Goal: Task Accomplishment & Management: Complete application form

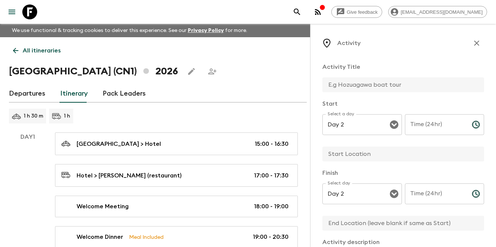
scroll to position [102, 0]
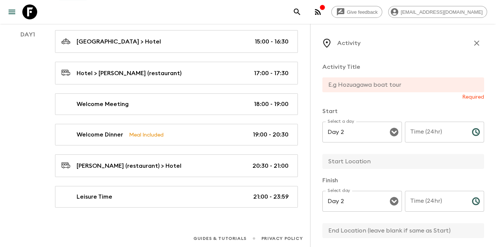
drag, startPoint x: 0, startPoint y: 0, endPoint x: 400, endPoint y: 54, distance: 403.5
click at [400, 54] on div "Activity Activity Title Required Start Select a day Day 2 Select a day ​ Time (…" at bounding box center [403, 251] width 162 height 430
click at [382, 81] on input "text" at bounding box center [400, 84] width 156 height 15
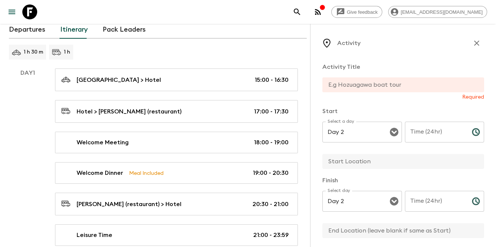
scroll to position [0, 0]
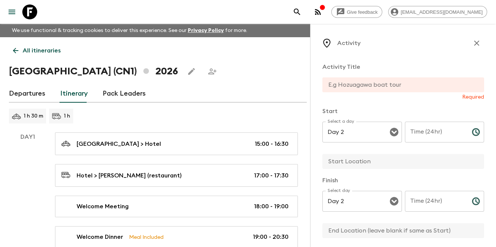
click at [258, 107] on div "All itineraries [GEOGRAPHIC_DATA] (CN1) 2026 Departures Itinerary Pack Leaders …" at bounding box center [158, 173] width 316 height 272
click at [390, 78] on input "text" at bounding box center [400, 84] width 156 height 15
click at [398, 80] on input "text" at bounding box center [400, 84] width 156 height 15
paste input "[GEOGRAPHIC_DATA] ([GEOGRAPHIC_DATA])."
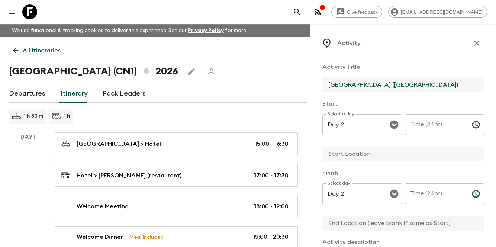
type input "[GEOGRAPHIC_DATA] ([GEOGRAPHIC_DATA])"
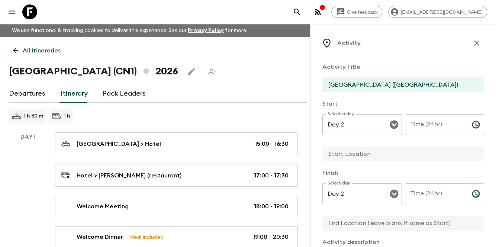
click at [372, 156] on input "text" at bounding box center [400, 153] width 156 height 15
click at [400, 165] on div "Activity Title [GEOGRAPHIC_DATA] (Scenic Drive) Start Select a day Day 2 Select…" at bounding box center [403, 231] width 162 height 350
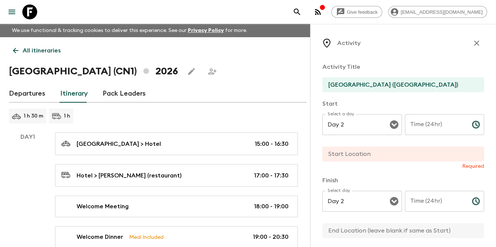
click at [395, 158] on input "text" at bounding box center [400, 153] width 156 height 15
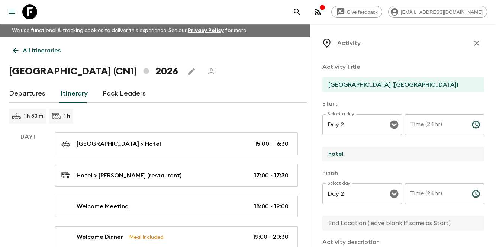
drag, startPoint x: 331, startPoint y: 150, endPoint x: 326, endPoint y: 152, distance: 6.2
click at [326, 152] on input "hotel" at bounding box center [400, 153] width 156 height 15
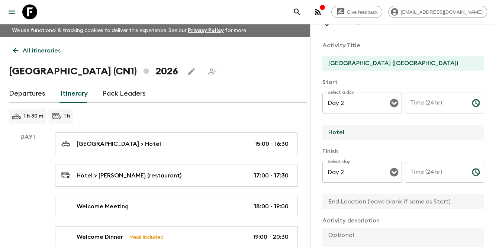
scroll to position [49, 0]
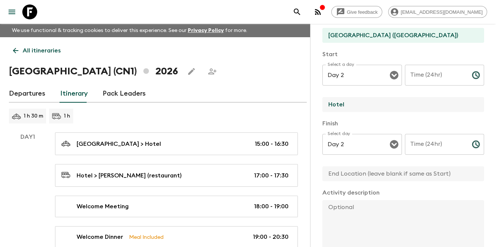
type input "Hotel"
click at [426, 71] on div "Time (24hr) Time (24hr) ​" at bounding box center [445, 79] width 80 height 29
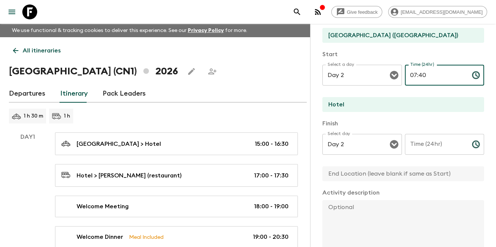
type input "07:40"
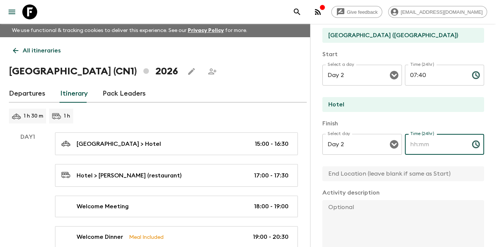
click at [437, 148] on input "Time (24hr)" at bounding box center [435, 144] width 61 height 21
drag, startPoint x: 417, startPoint y: 143, endPoint x: 430, endPoint y: 143, distance: 13.8
click at [430, 143] on input "08:30" at bounding box center [435, 144] width 61 height 21
click at [409, 147] on input "08:30" at bounding box center [435, 144] width 61 height 21
drag, startPoint x: 411, startPoint y: 145, endPoint x: 430, endPoint y: 140, distance: 20.2
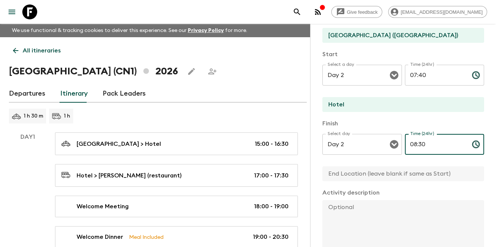
click at [430, 140] on input "08:30" at bounding box center [435, 144] width 61 height 21
type input "09:00"
click at [362, 176] on input "text" at bounding box center [400, 173] width 156 height 15
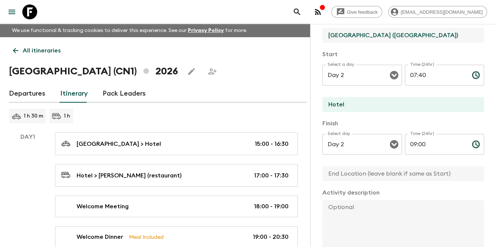
drag, startPoint x: 380, startPoint y: 36, endPoint x: 311, endPoint y: 35, distance: 69.1
click at [311, 35] on div "Activity Activity Title [GEOGRAPHIC_DATA] (Scenic Drive) Start Select a day Day…" at bounding box center [403, 147] width 186 height 247
click at [371, 170] on input "text" at bounding box center [400, 173] width 156 height 15
paste input "[GEOGRAPHIC_DATA]"
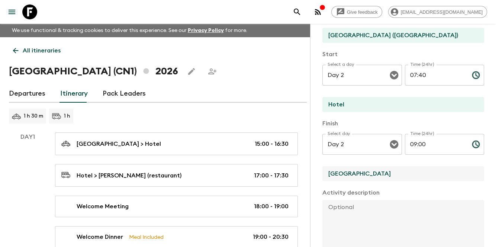
type input "[GEOGRAPHIC_DATA]"
click at [382, 214] on textarea at bounding box center [400, 224] width 156 height 49
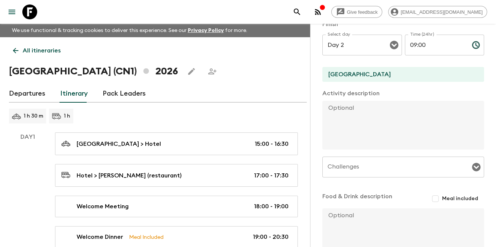
scroll to position [173, 0]
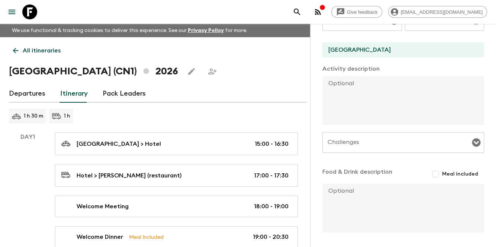
click at [417, 200] on textarea at bounding box center [400, 208] width 156 height 49
click at [370, 84] on textarea at bounding box center [400, 100] width 156 height 49
paste textarea "Glimpse the iconic political and historical landmark from the vehicle."
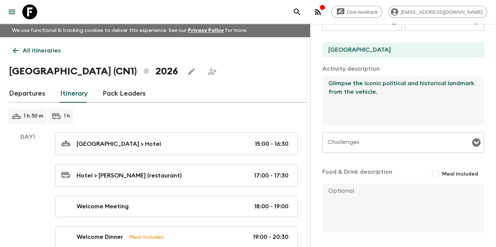
paste textarea "The [GEOGRAPHIC_DATA] is the world’s largest and renowned public square where m…"
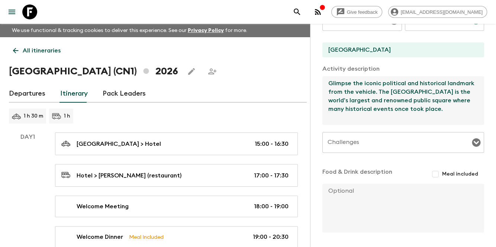
click at [398, 142] on input "Challenges" at bounding box center [398, 142] width 144 height 14
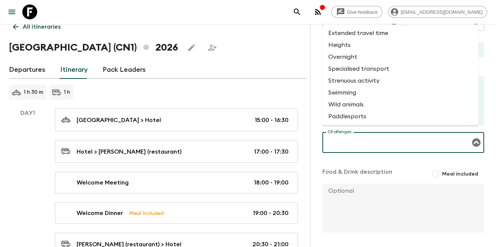
scroll to position [25, 0]
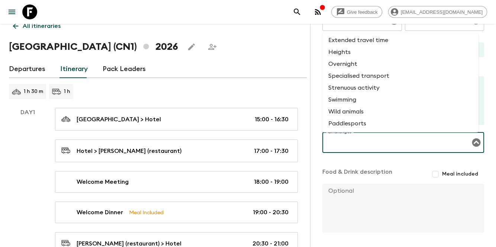
click at [401, 215] on textarea at bounding box center [400, 208] width 156 height 49
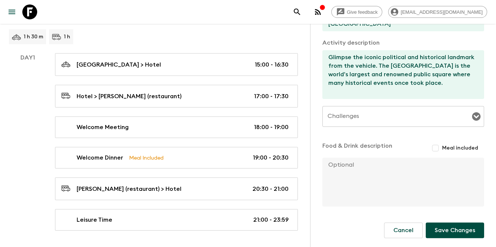
scroll to position [102, 0]
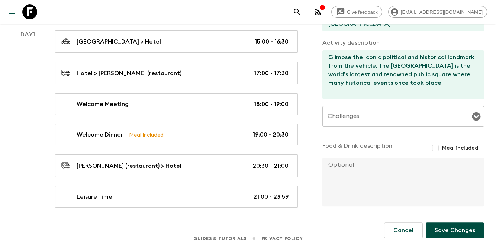
click at [388, 96] on textarea "Glimpse the iconic political and historical landmark from the vehicle. The [GEO…" at bounding box center [400, 74] width 156 height 49
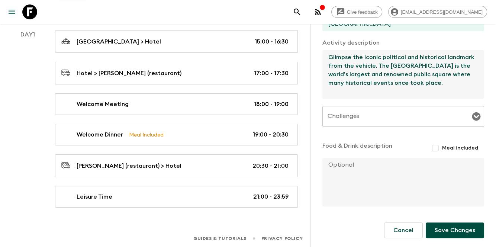
click at [355, 187] on textarea at bounding box center [400, 182] width 156 height 49
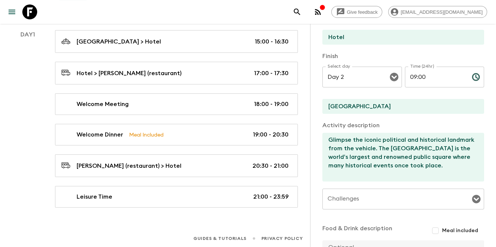
scroll to position [199, 0]
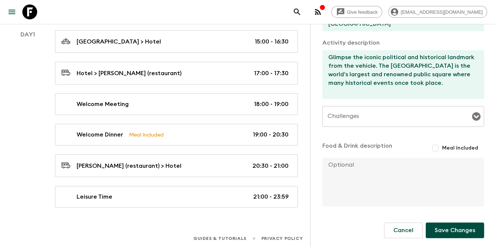
click at [376, 117] on input "Challenges" at bounding box center [398, 116] width 144 height 14
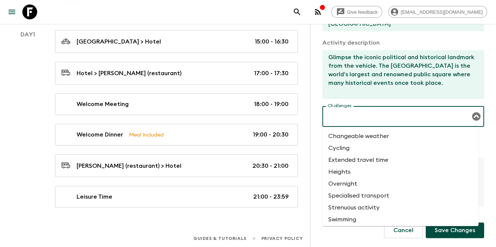
click at [444, 121] on input "Challenges" at bounding box center [398, 116] width 144 height 14
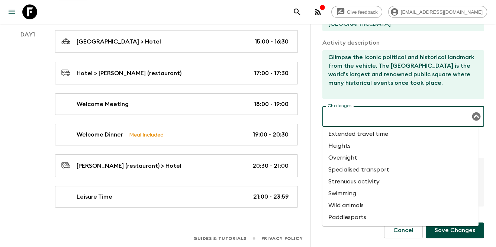
scroll to position [28, 0]
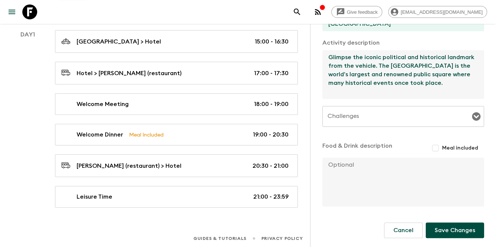
click at [417, 92] on textarea "Glimpse the iconic political and historical landmark from the vehicle. The [GEO…" at bounding box center [400, 74] width 156 height 49
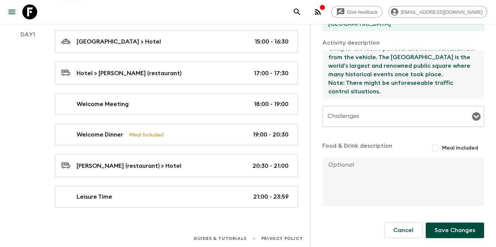
scroll to position [17, 0]
type textarea "Glimpse the iconic political and historical landmark from the vehicle. The [GEO…"
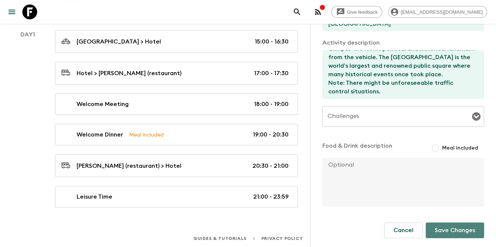
click at [443, 232] on button "Save Changes" at bounding box center [455, 230] width 58 height 16
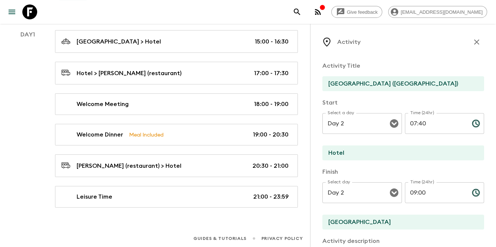
scroll to position [0, 0]
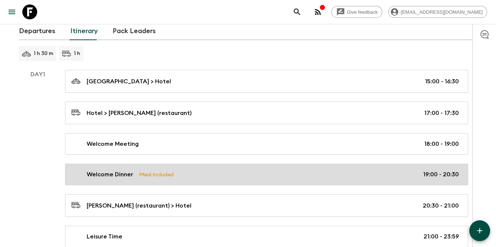
scroll to position [133, 0]
